Goal: Task Accomplishment & Management: Use online tool/utility

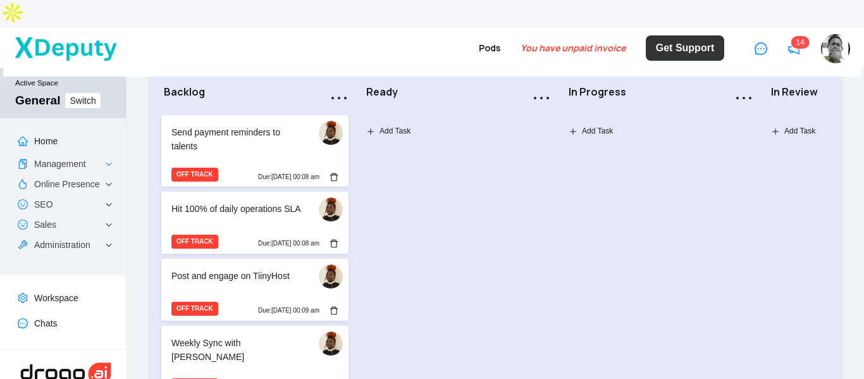
click at [797, 44] on icon "notification" at bounding box center [793, 48] width 9 height 9
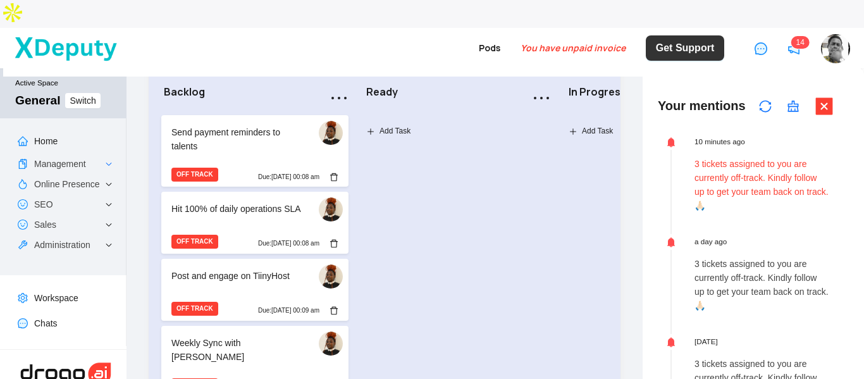
click at [722, 157] on p "3 tickets assigned to you are currently off-track. Kindly follow up to get your…" at bounding box center [761, 185] width 134 height 56
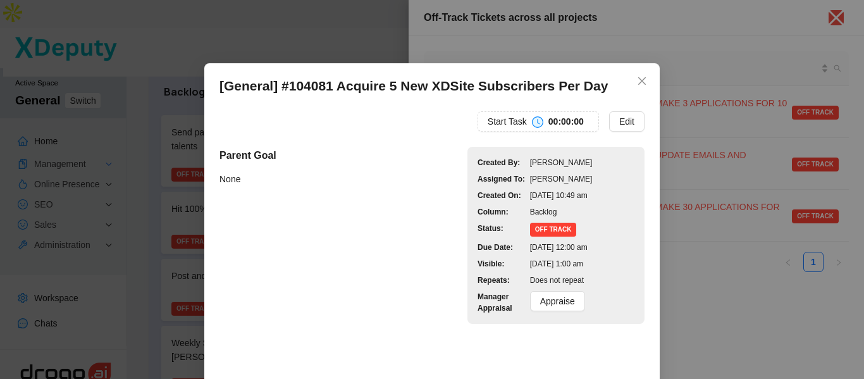
scroll to position [63, 0]
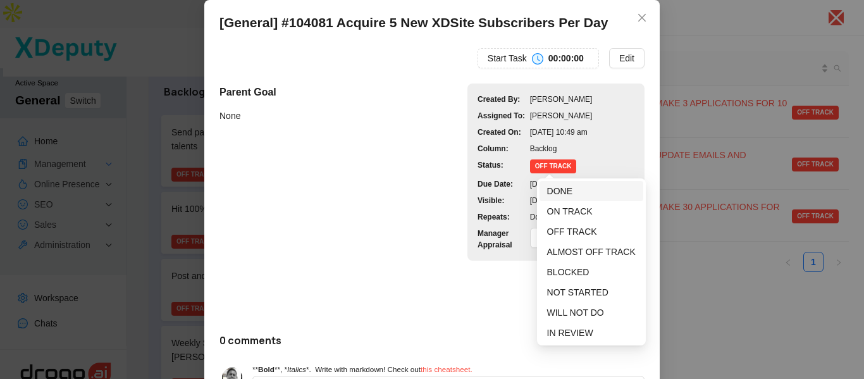
click at [558, 189] on span "DONE" at bounding box center [559, 191] width 25 height 10
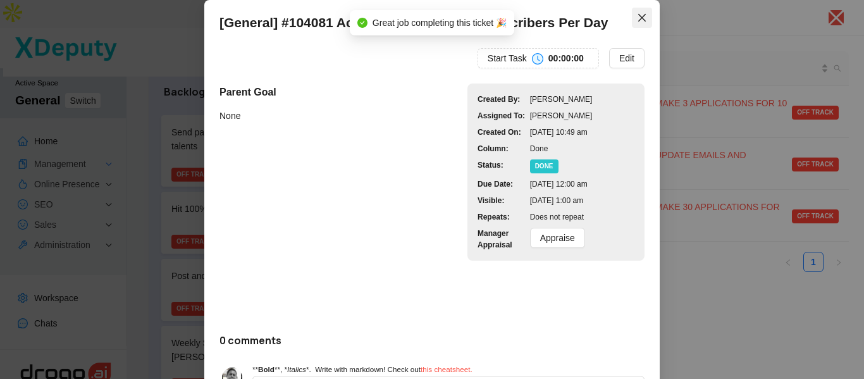
click at [638, 19] on icon "close" at bounding box center [642, 18] width 8 height 8
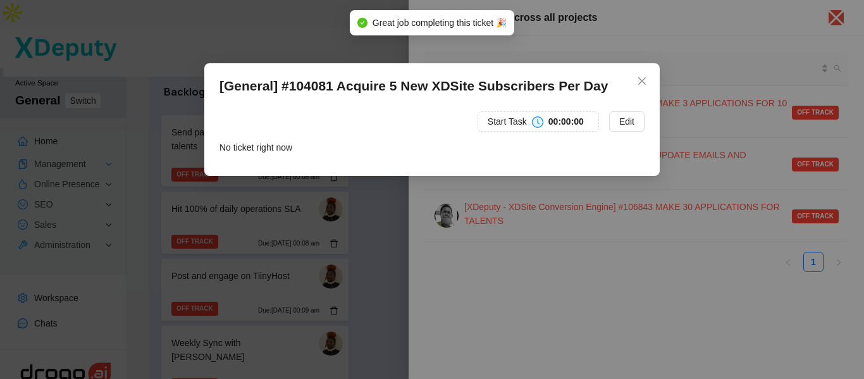
scroll to position [0, 0]
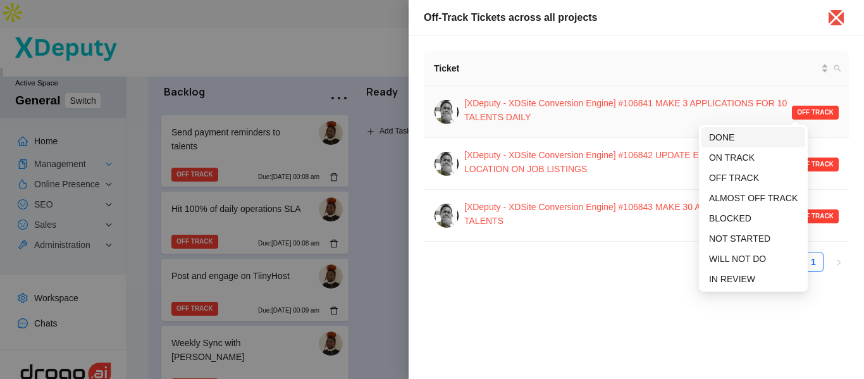
click at [745, 131] on span "DONE" at bounding box center [753, 137] width 89 height 14
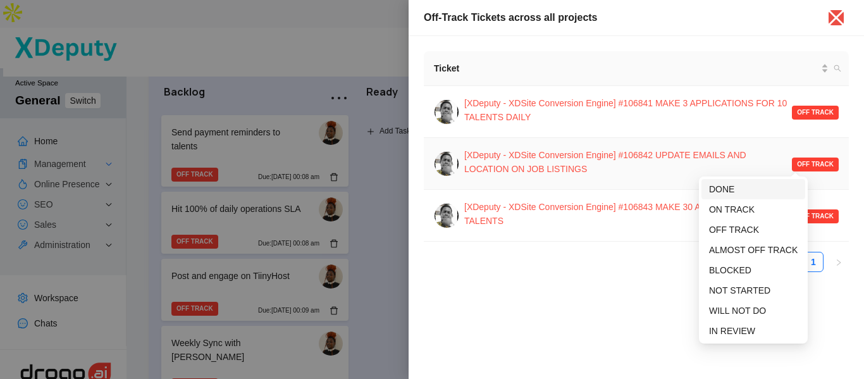
click at [719, 189] on span "DONE" at bounding box center [721, 189] width 25 height 10
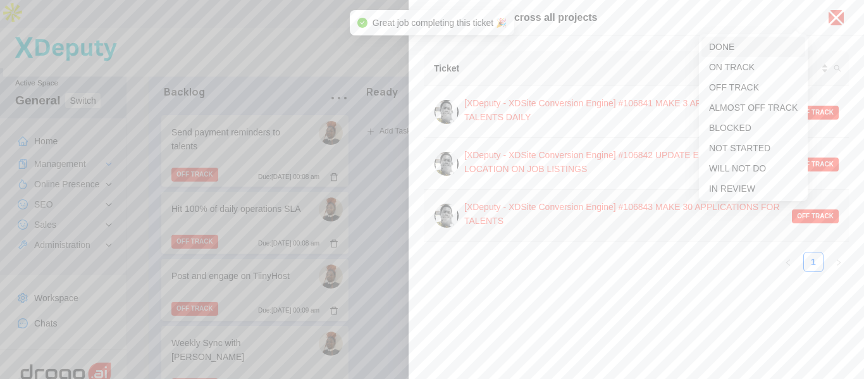
click at [743, 47] on span "DONE" at bounding box center [753, 47] width 89 height 14
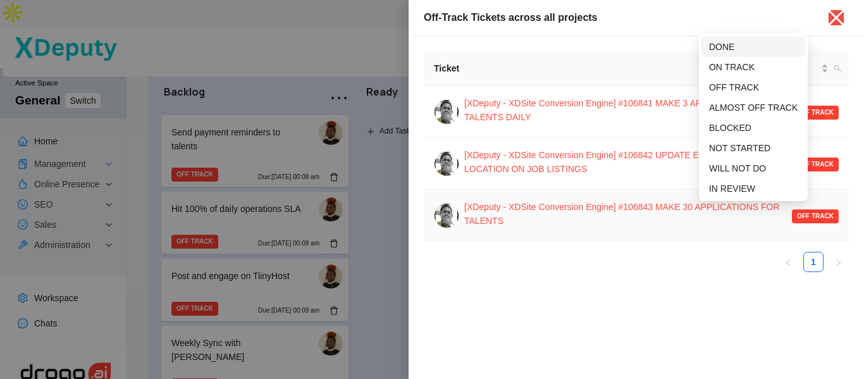
click at [726, 46] on span "DONE" at bounding box center [721, 47] width 25 height 10
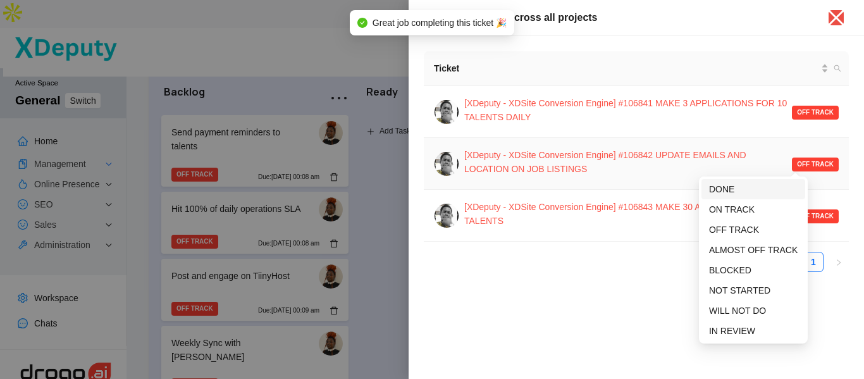
click at [731, 190] on span "DONE" at bounding box center [721, 189] width 25 height 10
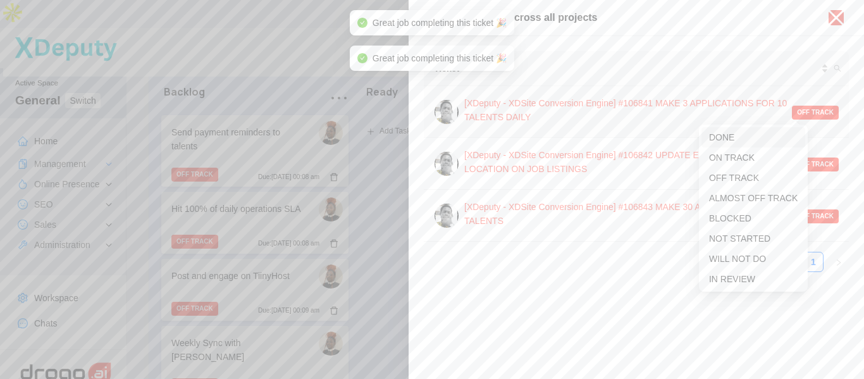
click at [734, 137] on span "DONE" at bounding box center [721, 137] width 25 height 10
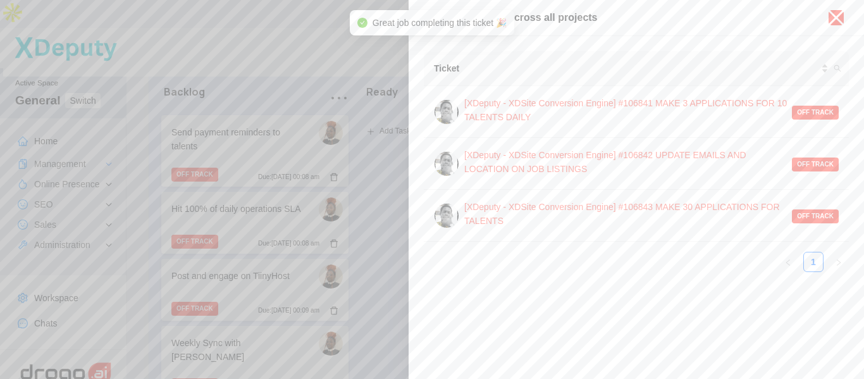
click at [835, 20] on icon "close" at bounding box center [836, 18] width 20 height 20
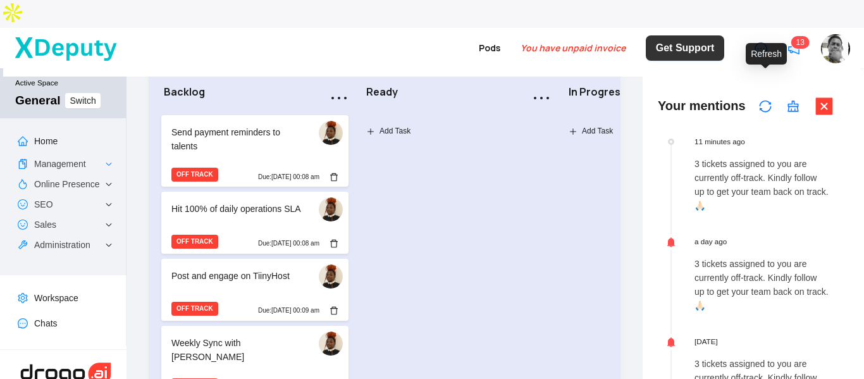
click at [768, 100] on icon "sync" at bounding box center [765, 106] width 13 height 13
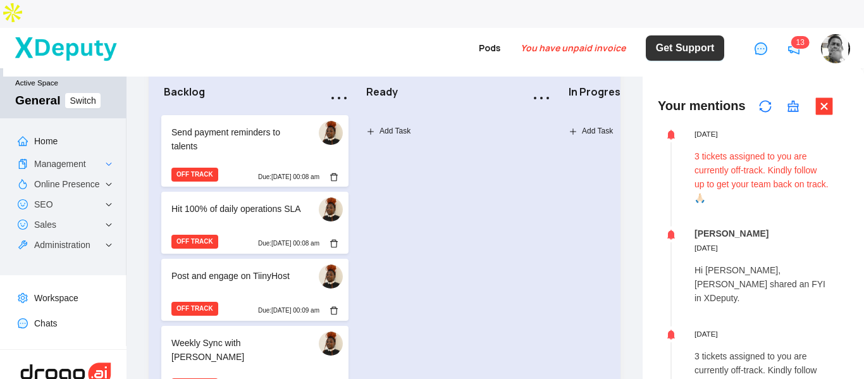
scroll to position [253, 0]
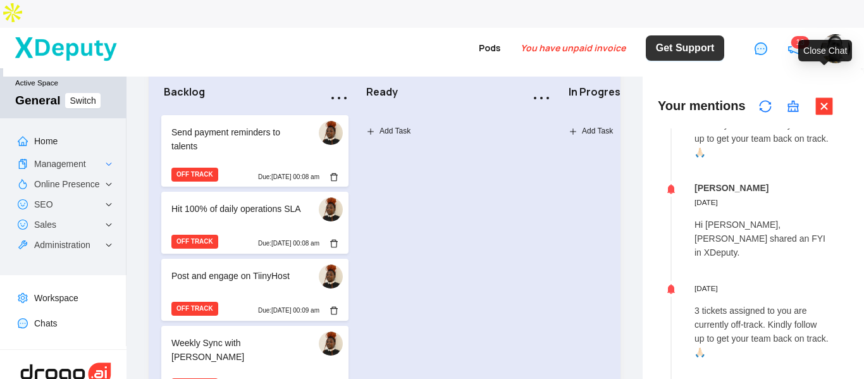
click at [825, 97] on icon "close-square" at bounding box center [824, 105] width 17 height 17
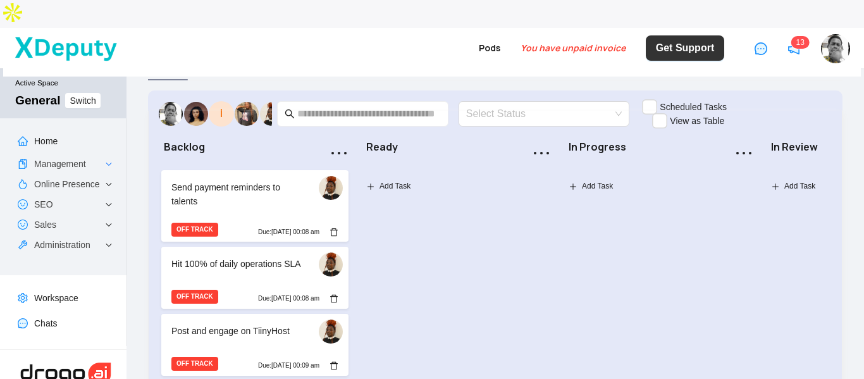
scroll to position [0, 0]
